Goal: Task Accomplishment & Management: Manage account settings

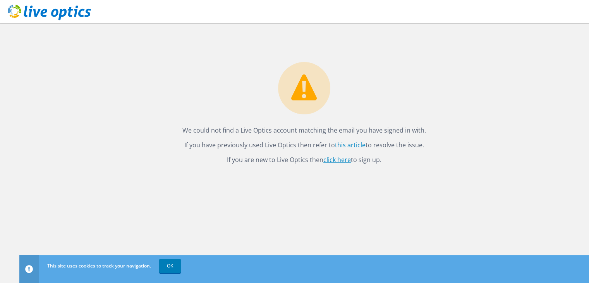
click at [344, 158] on link "click here" at bounding box center [338, 159] width 28 height 9
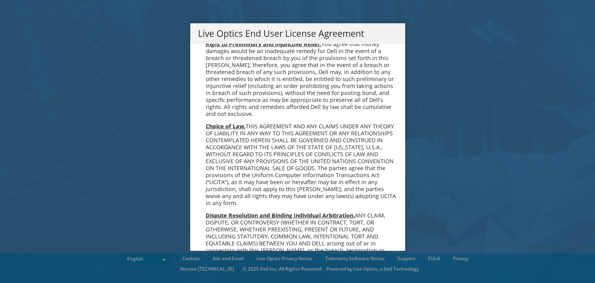
scroll to position [2930, 0]
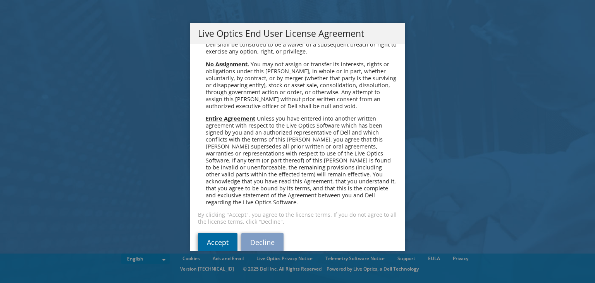
click at [226, 233] on link "Accept" at bounding box center [218, 242] width 40 height 19
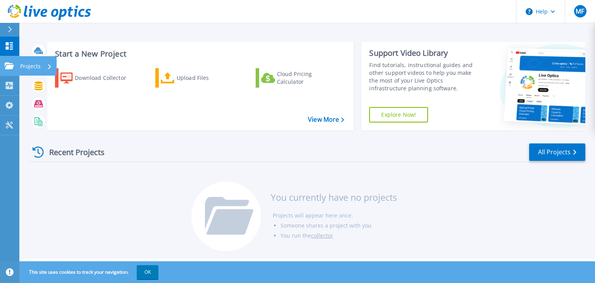
click at [24, 65] on p "Projects" at bounding box center [30, 66] width 21 height 20
click at [160, 187] on div "Recent Projects All Projects You currently have no projects Projects will appea…" at bounding box center [308, 197] width 556 height 122
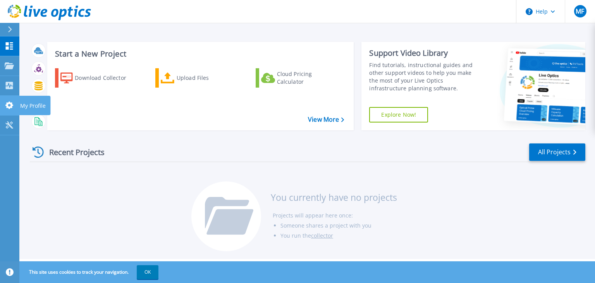
click at [9, 102] on icon at bounding box center [9, 105] width 9 height 7
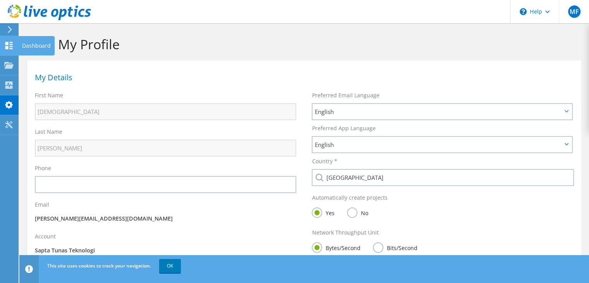
click at [6, 45] on icon at bounding box center [8, 45] width 9 height 7
